Goal: Task Accomplishment & Management: Manage account settings

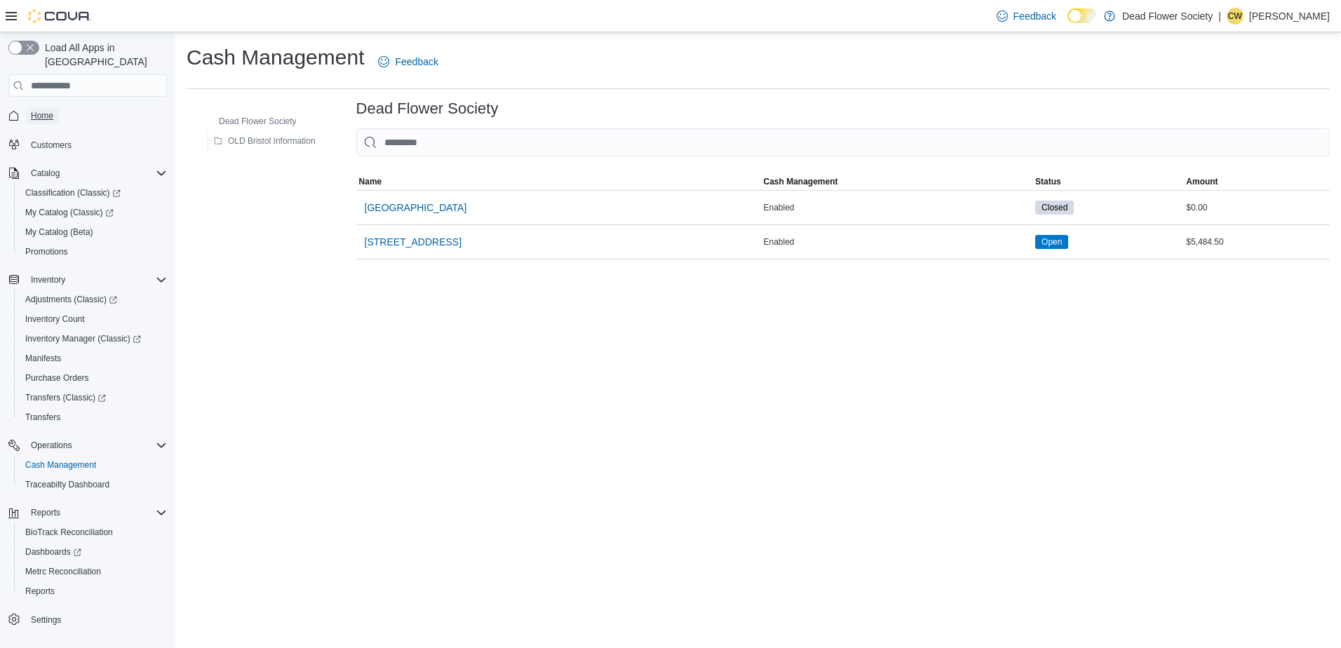
click at [49, 107] on span "Home" at bounding box center [42, 115] width 22 height 17
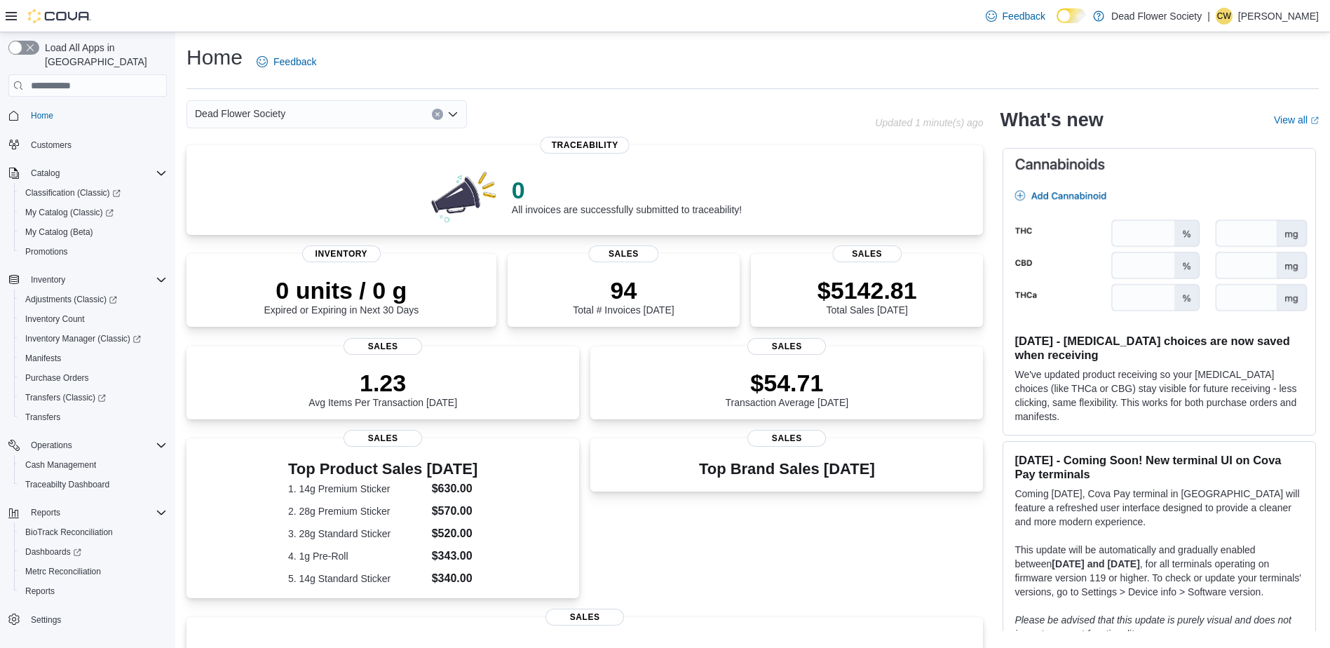
click at [1282, 17] on p "Charles Wampler" at bounding box center [1278, 16] width 81 height 17
click at [1214, 131] on span "Sign Out" at bounding box center [1229, 137] width 38 height 14
